Goal: Navigation & Orientation: Find specific page/section

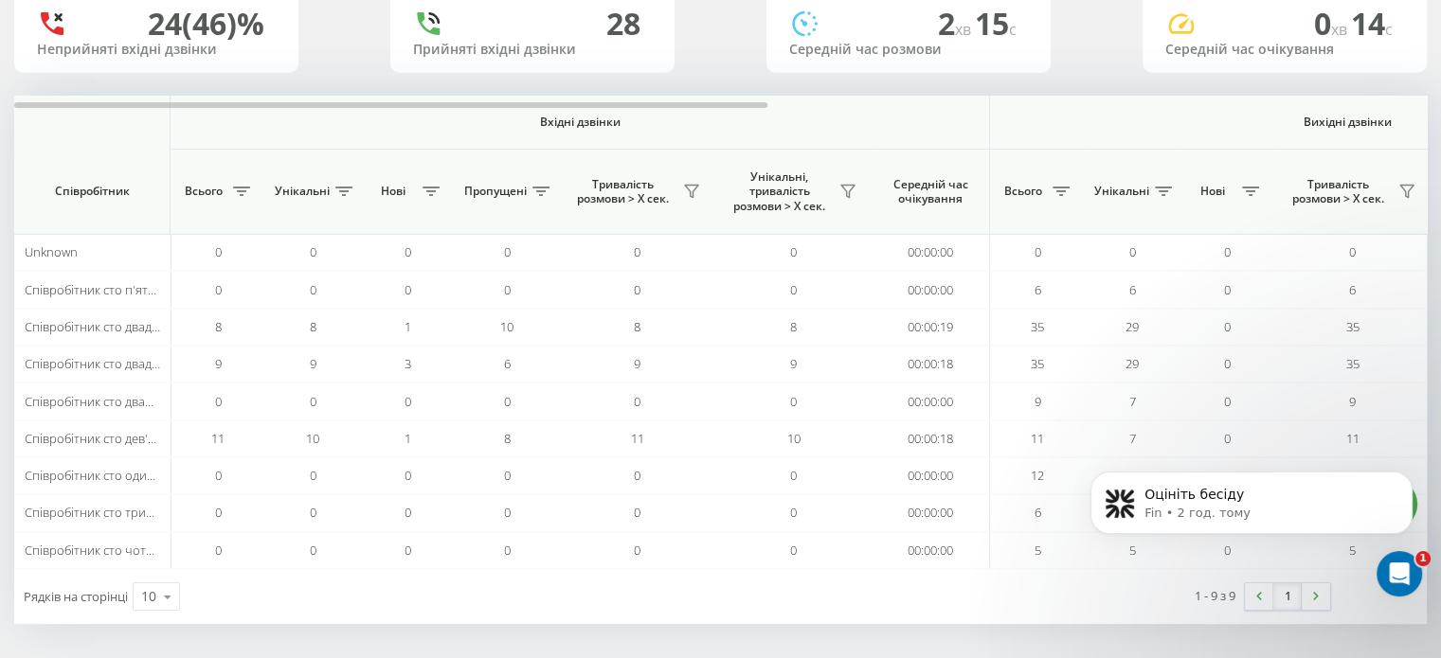
scroll to position [1677, 0]
click at [1280, 510] on p "Fin • 2 год. тому" at bounding box center [1266, 513] width 244 height 17
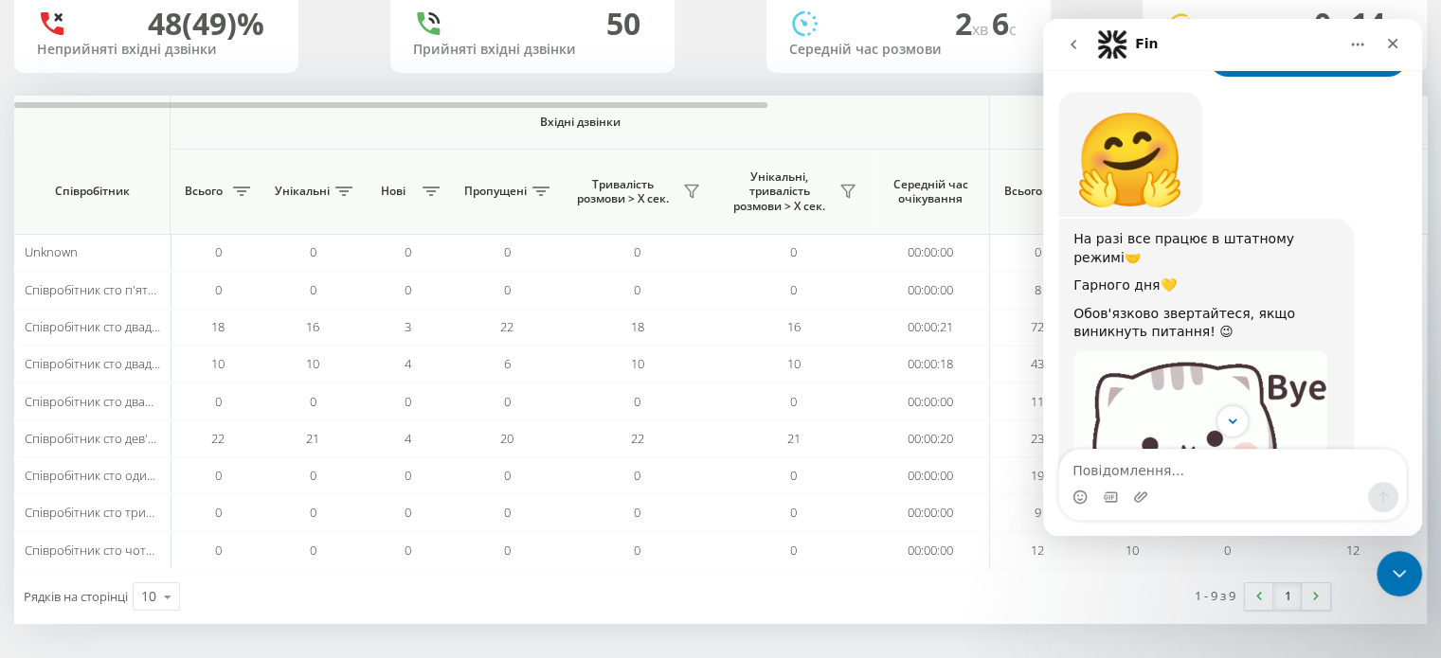
scroll to position [1677, 0]
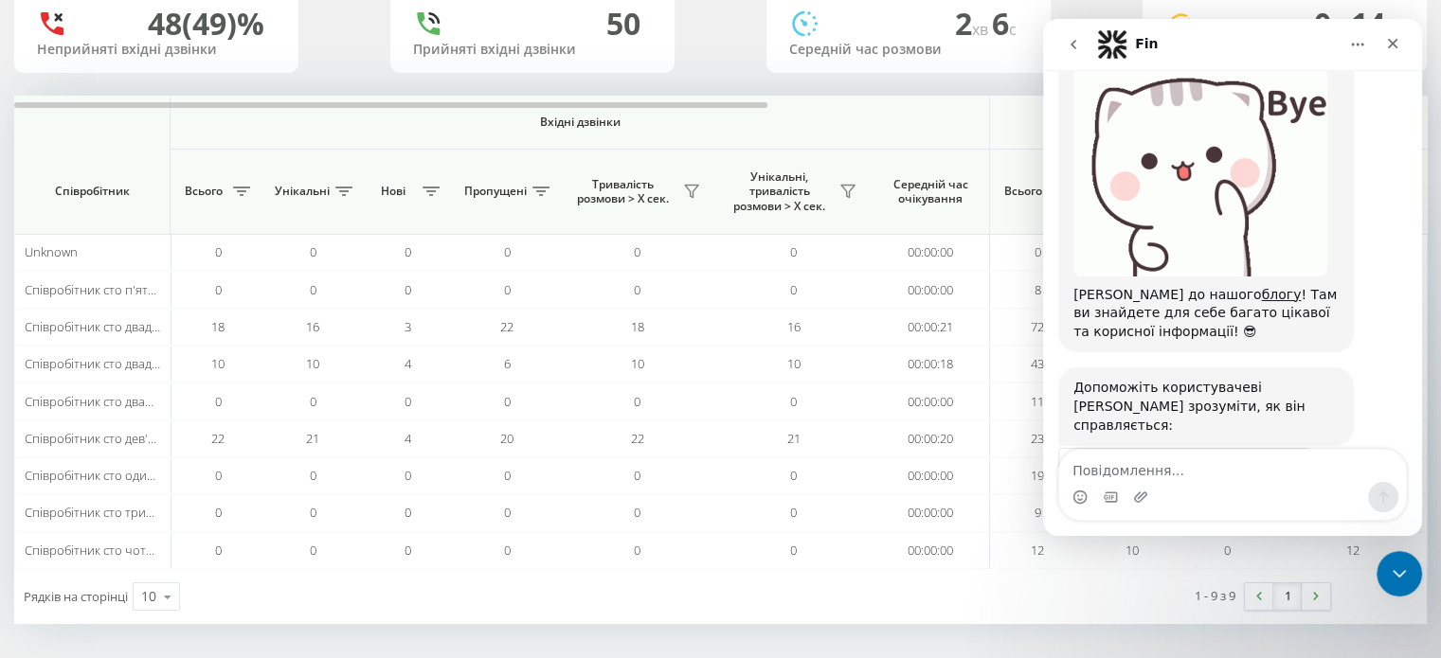
click at [1285, 500] on span "Чудово" at bounding box center [1280, 517] width 34 height 34
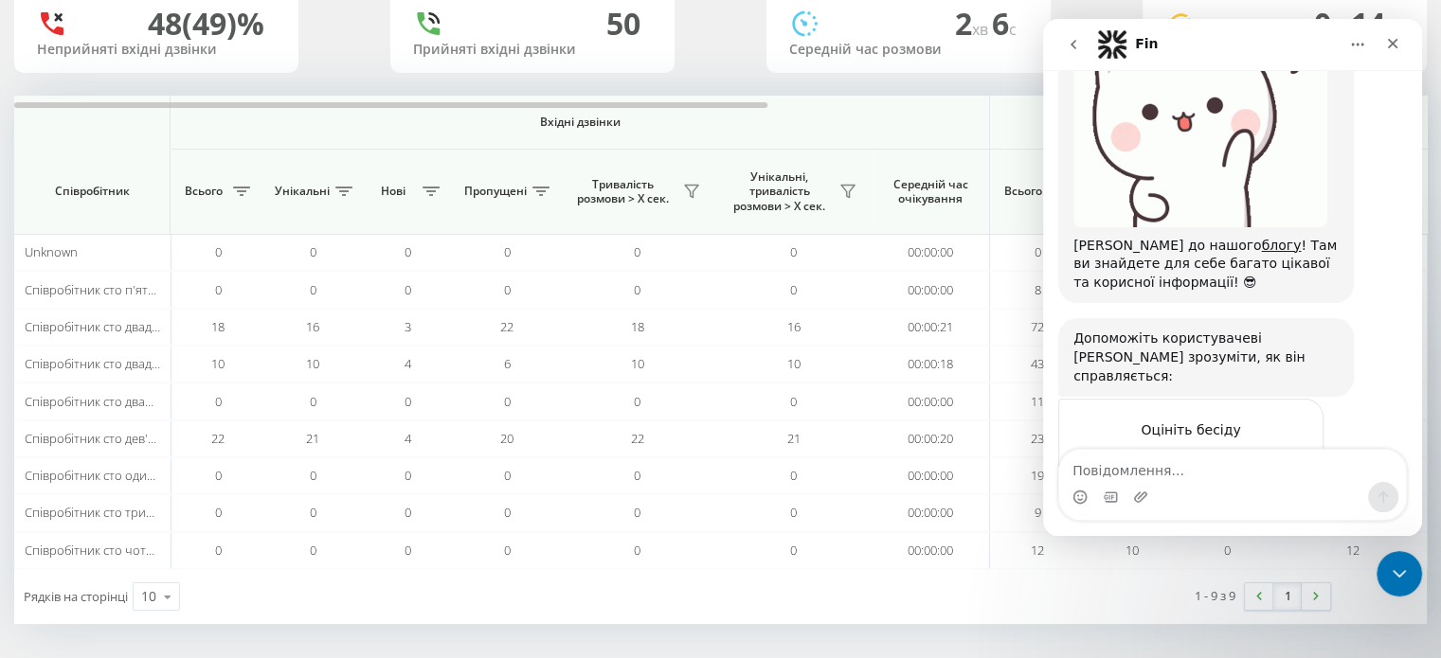
scroll to position [1728, 0]
click at [1277, 515] on div "Надіслати" at bounding box center [1289, 534] width 38 height 38
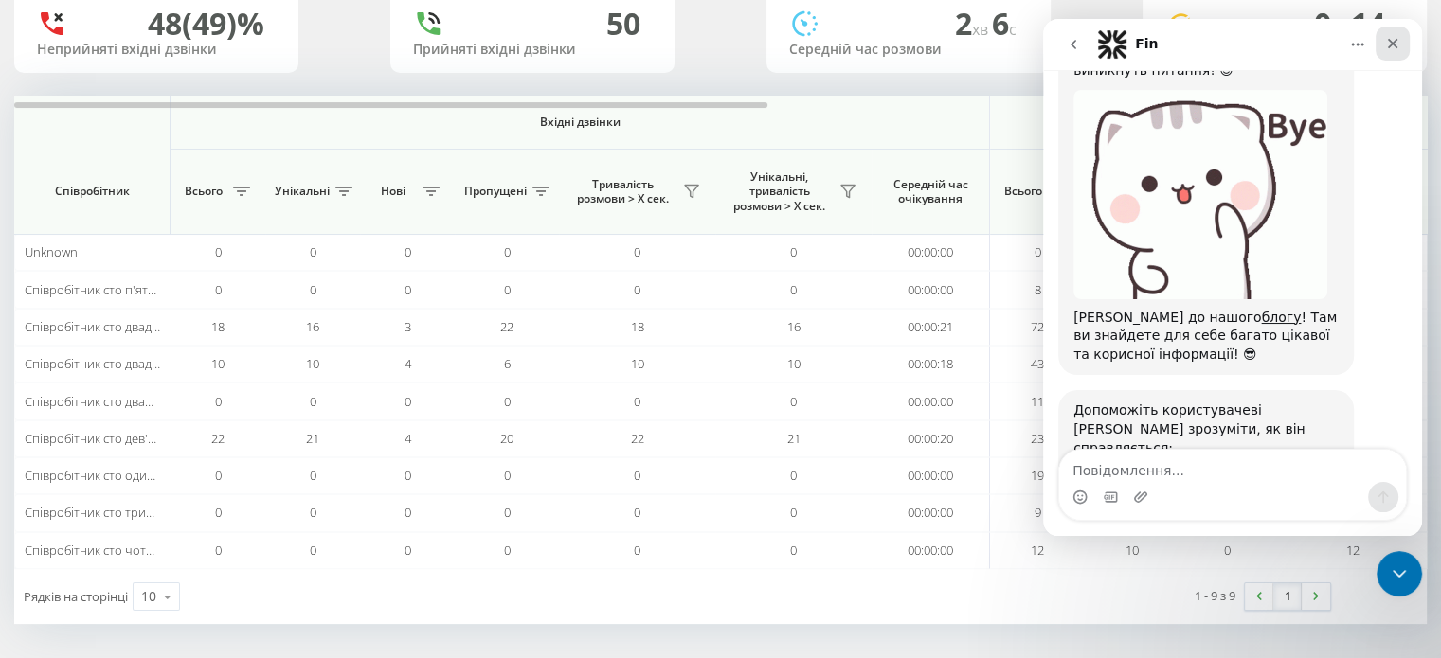
click at [1389, 39] on icon "Закрити" at bounding box center [1393, 44] width 10 height 10
